Goal: Navigation & Orientation: Find specific page/section

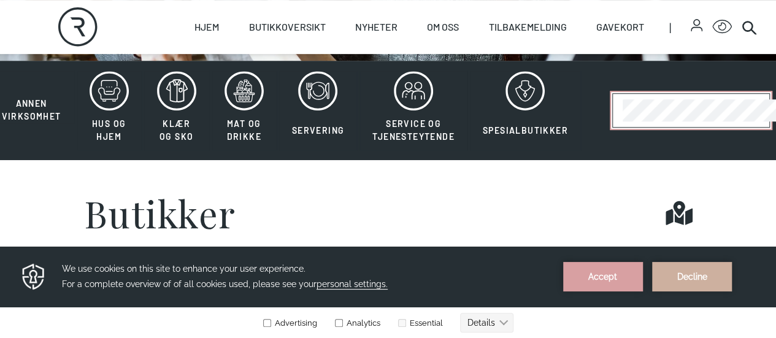
scroll to position [209, 0]
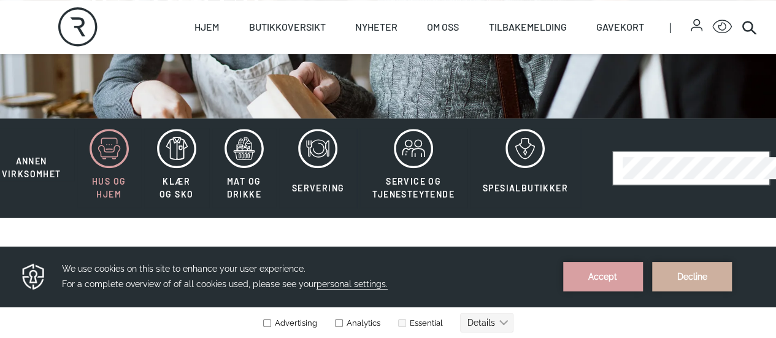
click at [115, 198] on button "Hus og hjem" at bounding box center [109, 168] width 65 height 80
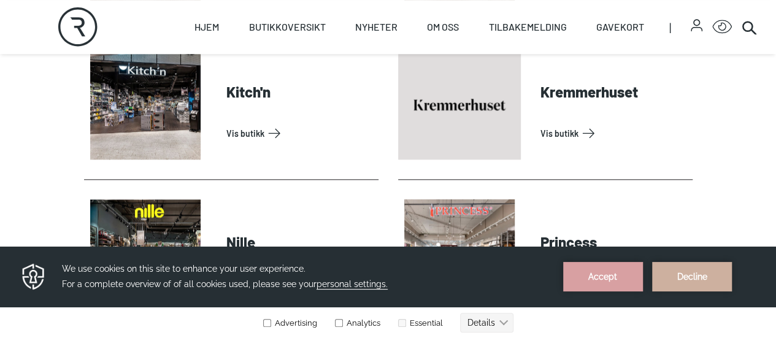
scroll to position [699, 0]
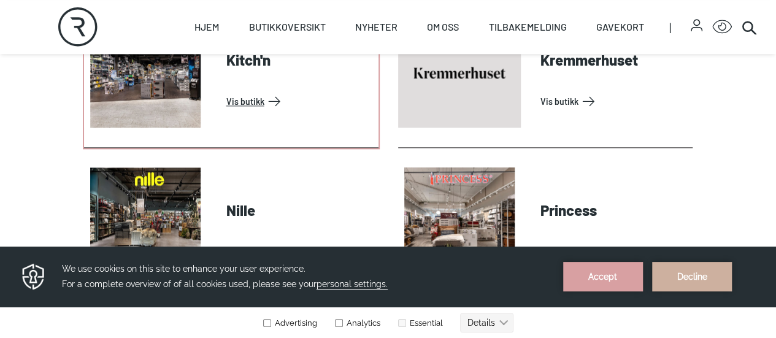
click at [226, 111] on link "Vis butikk" at bounding box center [299, 101] width 147 height 20
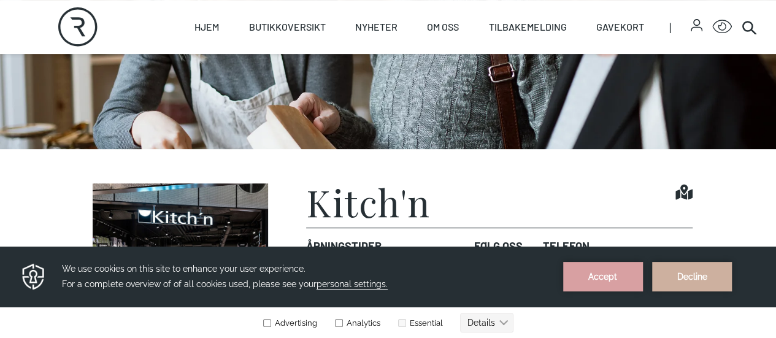
scroll to position [245, 0]
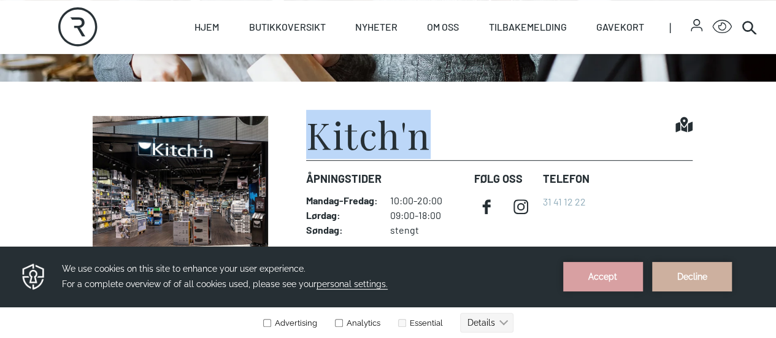
drag, startPoint x: 430, startPoint y: 166, endPoint x: 314, endPoint y: 163, distance: 116.6
click at [314, 160] on div "Kitch'n Find it!" at bounding box center [499, 138] width 386 height 44
